Goal: Task Accomplishment & Management: Use online tool/utility

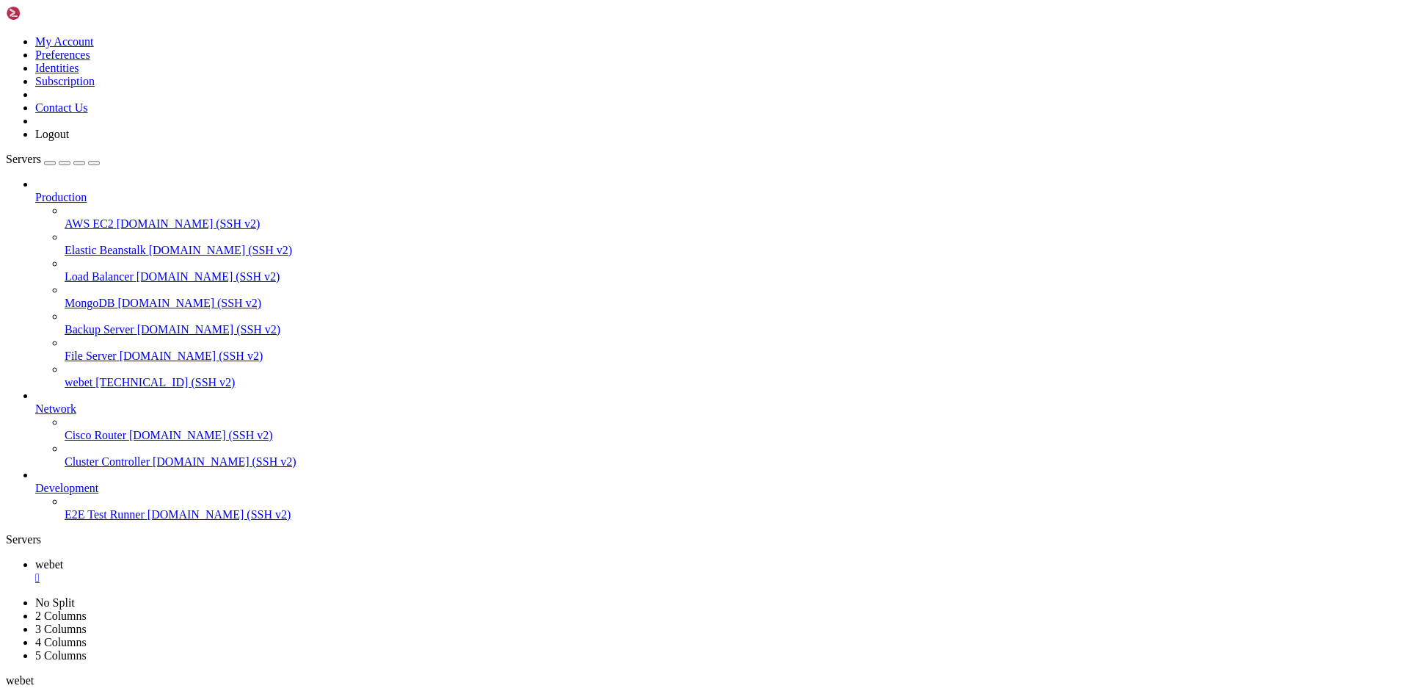
scroll to position [547290, 0]
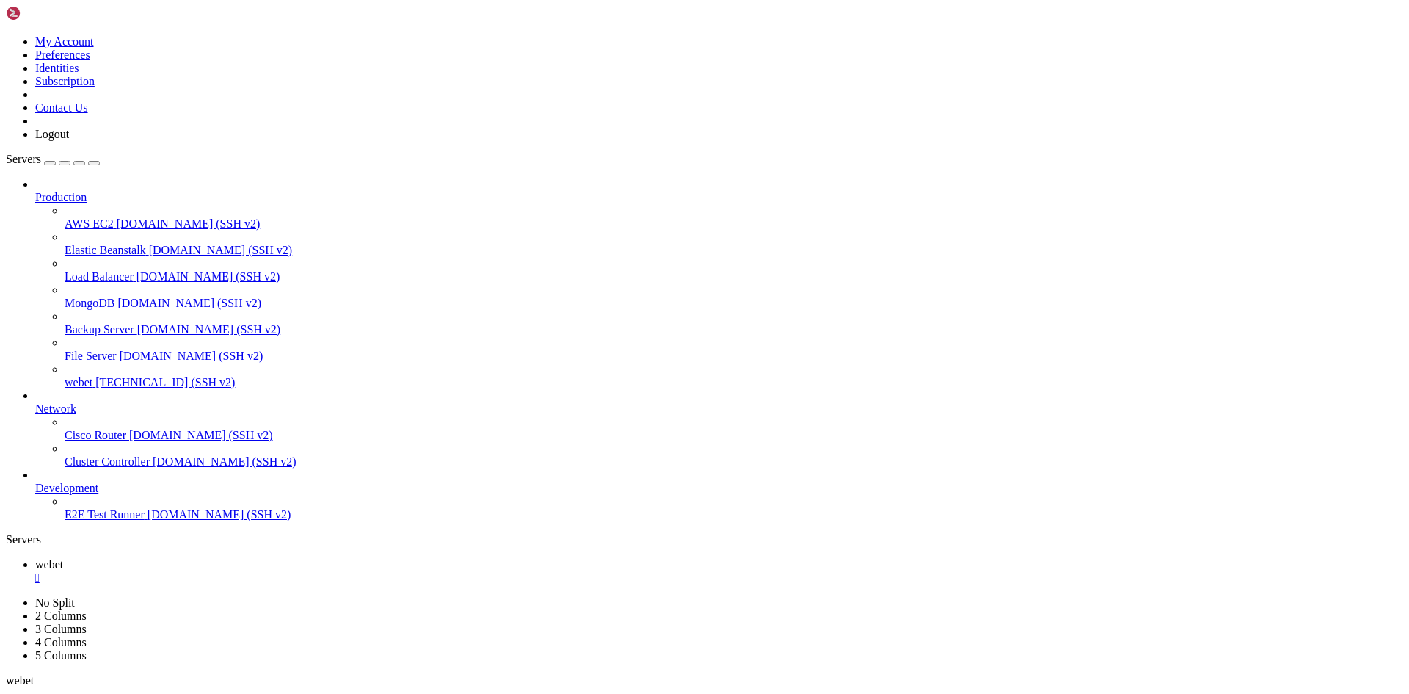
scroll to position [575952, 0]
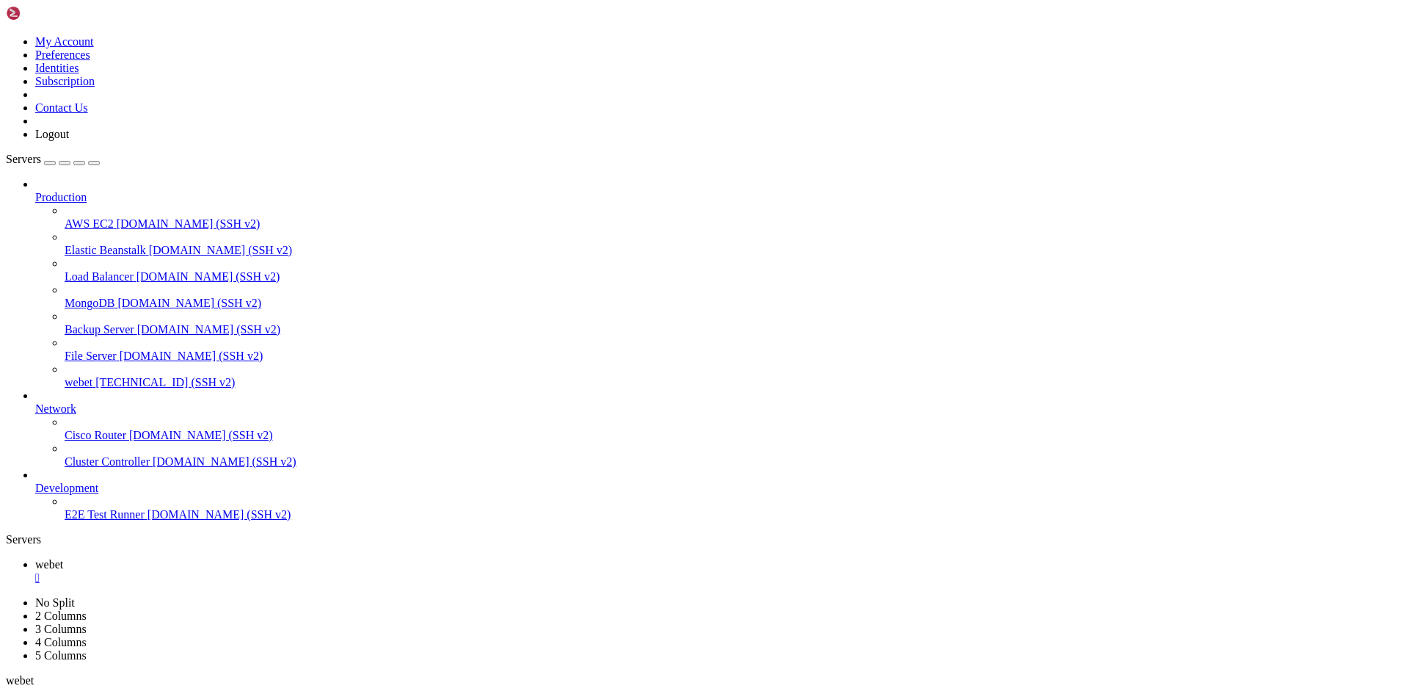
drag, startPoint x: 565, startPoint y: 1235, endPoint x: 492, endPoint y: 1143, distance: 117.6
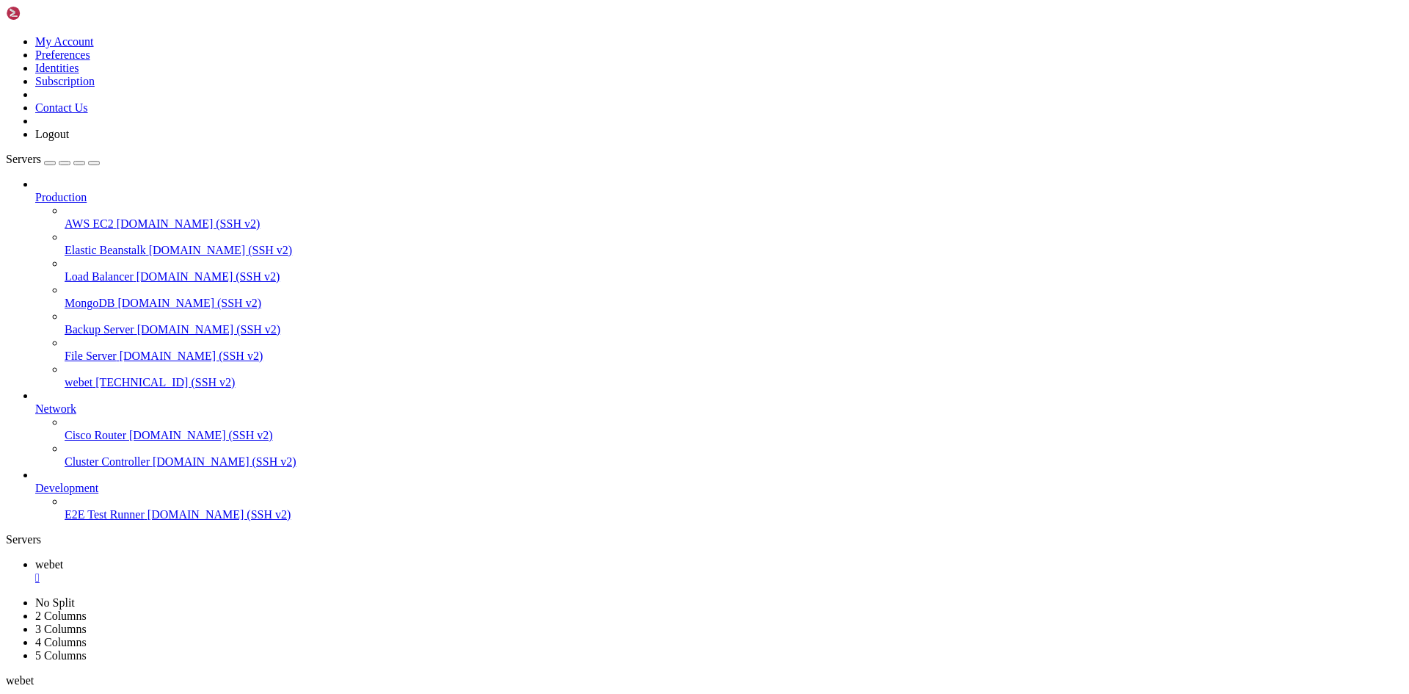
scroll to position [974030, 0]
drag, startPoint x: 289, startPoint y: 1079, endPoint x: 88, endPoint y: 929, distance: 250.7
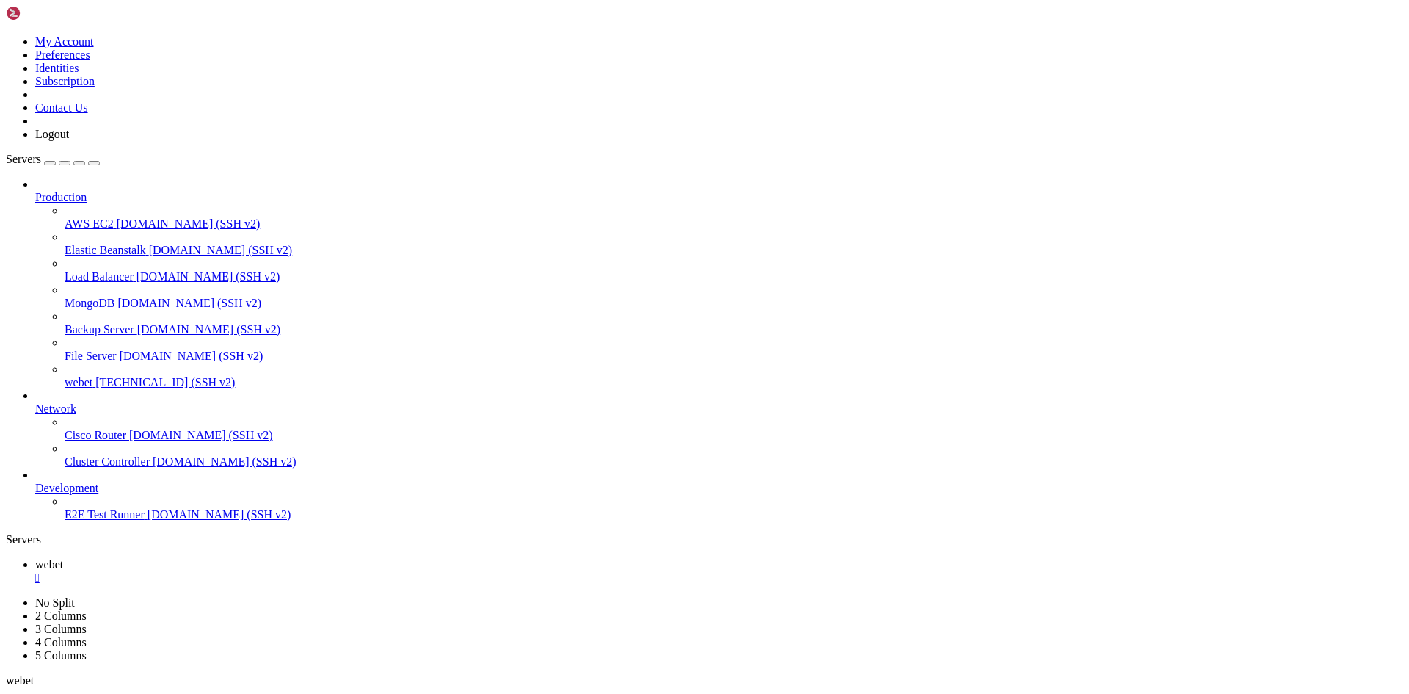
drag, startPoint x: 95, startPoint y: 925, endPoint x: 360, endPoint y: 1226, distance: 402.0
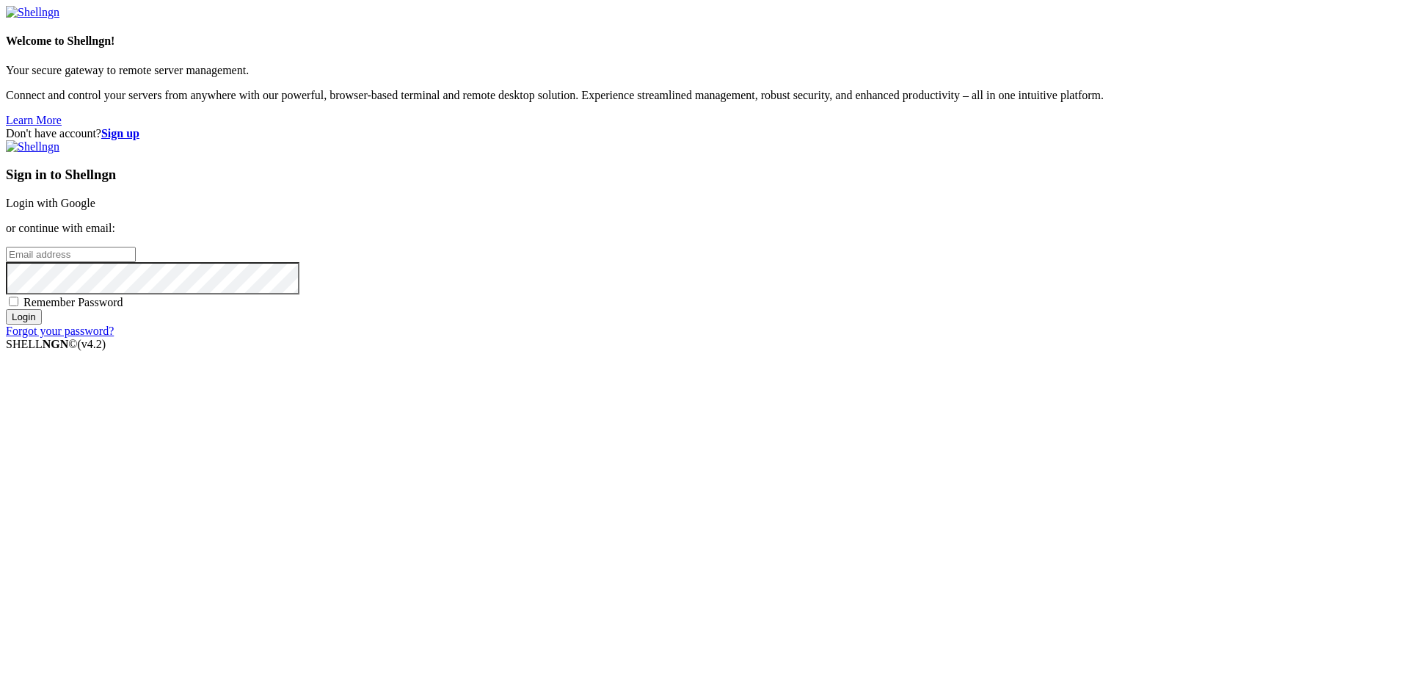
click at [136, 262] on input "email" at bounding box center [71, 254] width 130 height 15
click at [95, 209] on link "Login with Google" at bounding box center [51, 203] width 90 height 12
